Goal: Check status: Check status

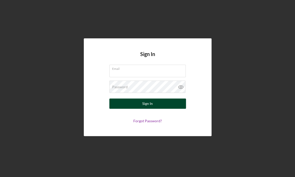
type input "[EMAIL_ADDRESS][DOMAIN_NAME]"
click at [149, 102] on div "Sign In" at bounding box center [147, 103] width 10 height 10
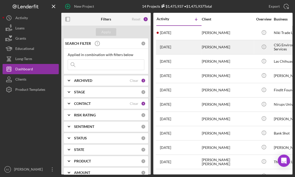
click at [197, 45] on div "[DATE] [PERSON_NAME]" at bounding box center [179, 47] width 45 height 14
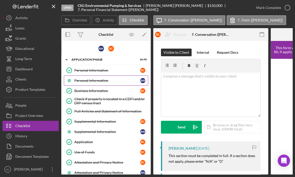
click at [92, 82] on div "Personal Information" at bounding box center [107, 80] width 66 height 4
